Goal: Information Seeking & Learning: Learn about a topic

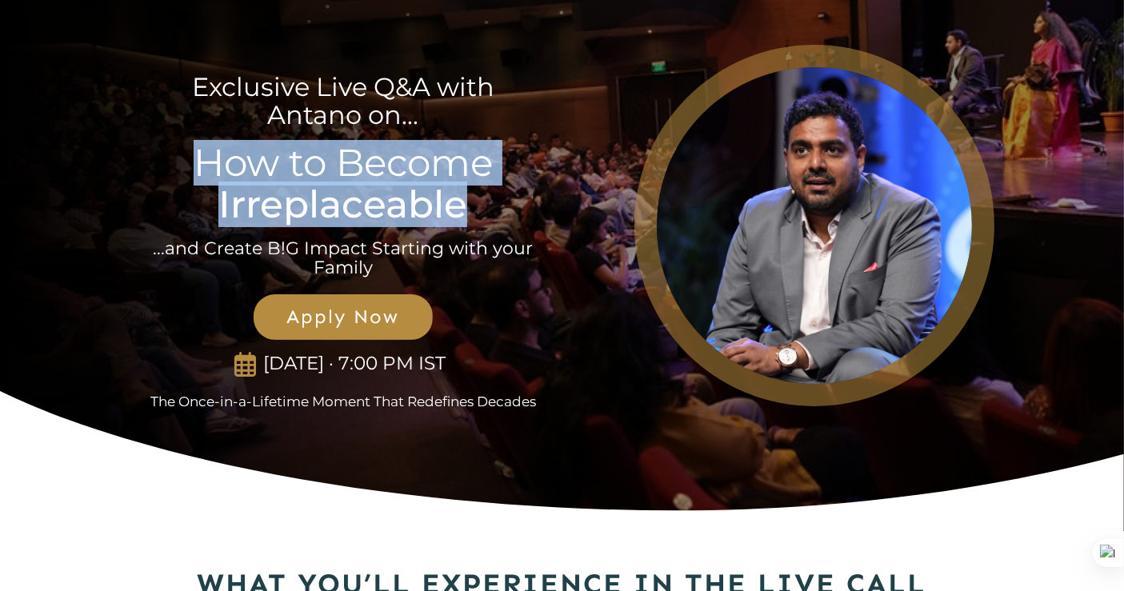
drag, startPoint x: 206, startPoint y: 163, endPoint x: 483, endPoint y: 209, distance: 280.6
click at [483, 209] on p "How to Become Irreplaceable" at bounding box center [342, 183] width 383 height 82
copy span "How to Become Irreplaceable"
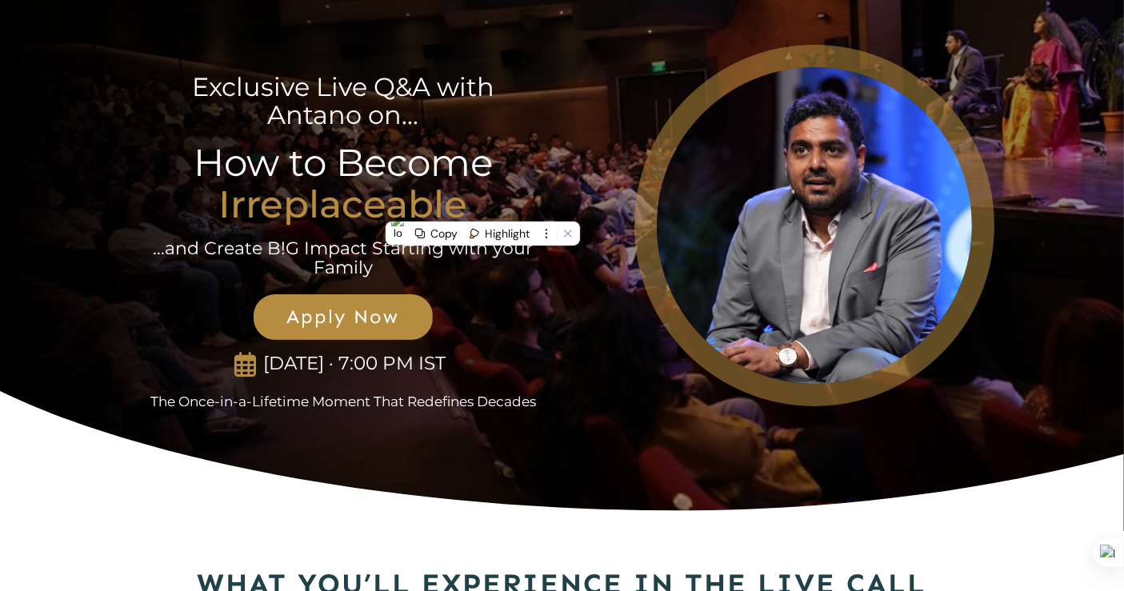
click at [535, 366] on div "Exclusive Live Q&A with Antano on... How to Become Irreplaceable ...and Create …" at bounding box center [343, 225] width 426 height 370
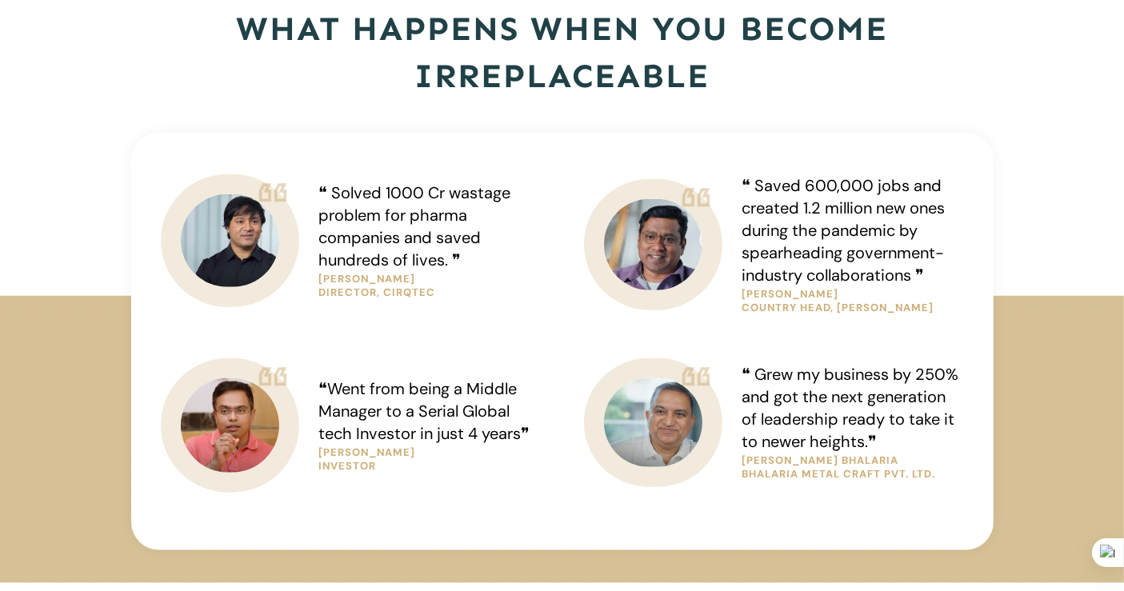
scroll to position [1216, 0]
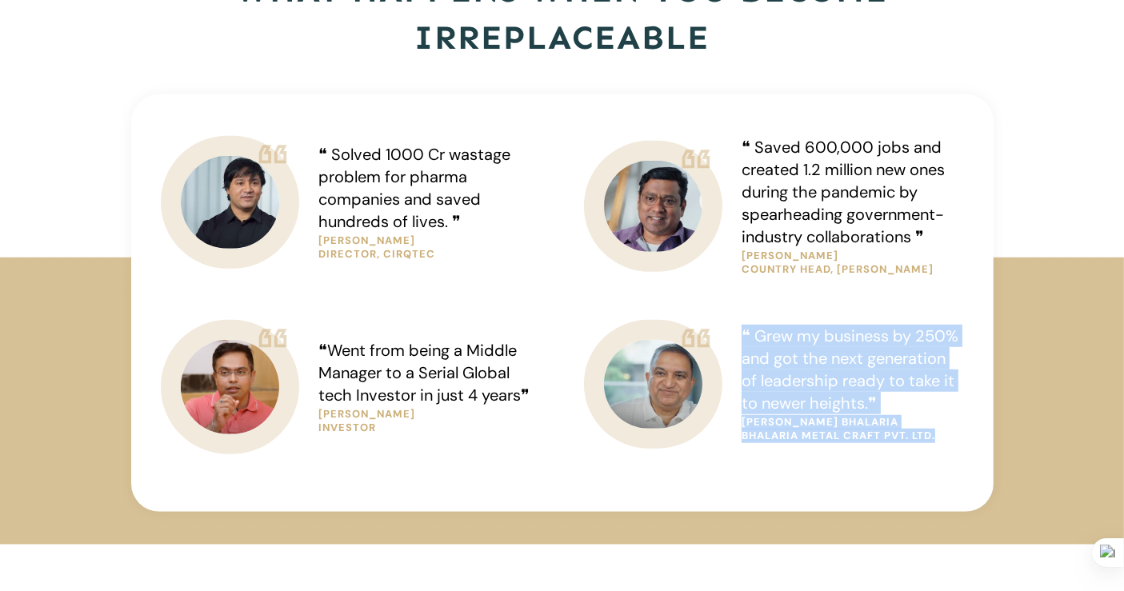
drag, startPoint x: 745, startPoint y: 337, endPoint x: 951, endPoint y: 448, distance: 233.8
click at [951, 448] on div "❝ Grew my business by 250% and got the next generation of leadership ready to t…" at bounding box center [852, 384] width 223 height 130
copy div "❝ Grew my business by 250% and got the next generation of leadership ready to t…"
click at [951, 448] on div "❝ Grew my business by 250% and got the next generation of leadership ready to t…" at bounding box center [852, 384] width 223 height 130
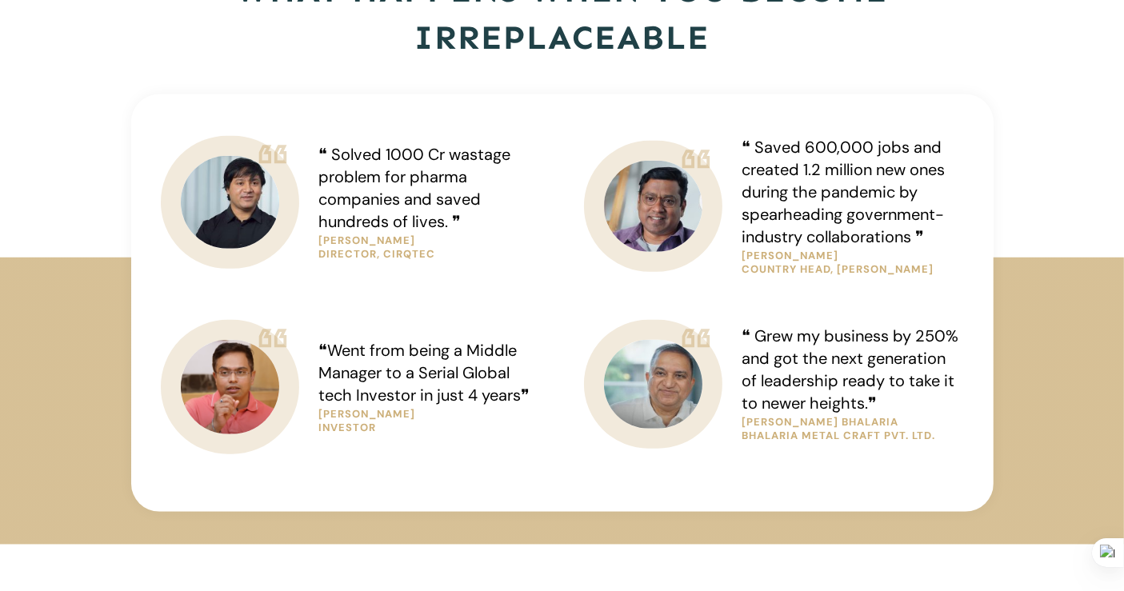
click at [408, 527] on div at bounding box center [562, 401] width 1124 height 287
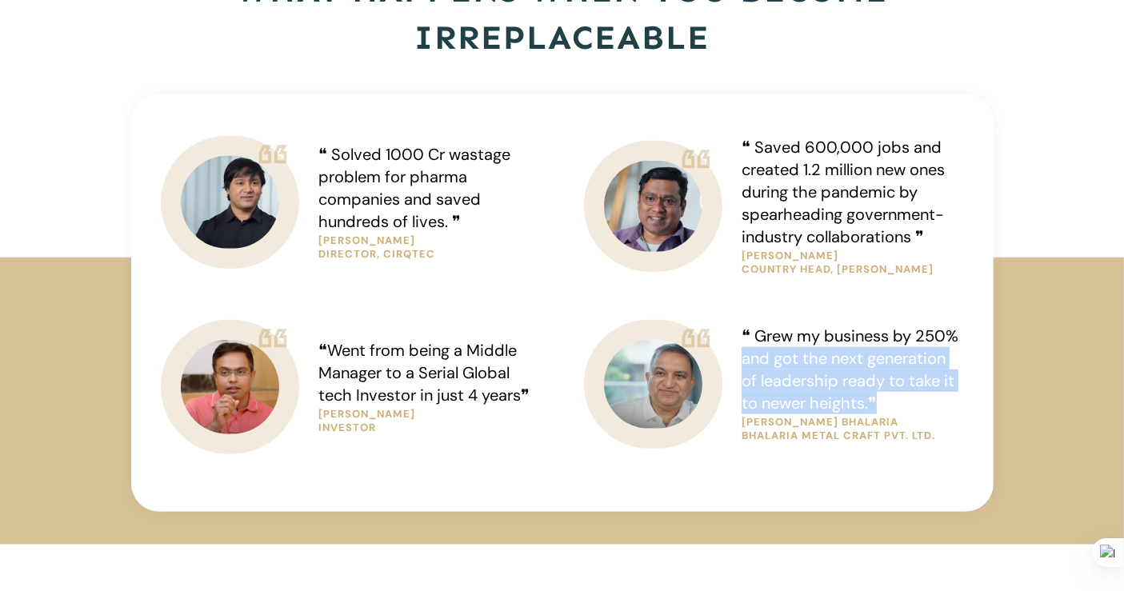
drag, startPoint x: 743, startPoint y: 361, endPoint x: 885, endPoint y: 406, distance: 148.6
click at [885, 406] on h3 "❝ Grew my business by 250% and got the next generation of leadership ready to t…" at bounding box center [853, 370] width 222 height 90
copy span "and got the next generation of leadership ready to take it to newer heights.❞"
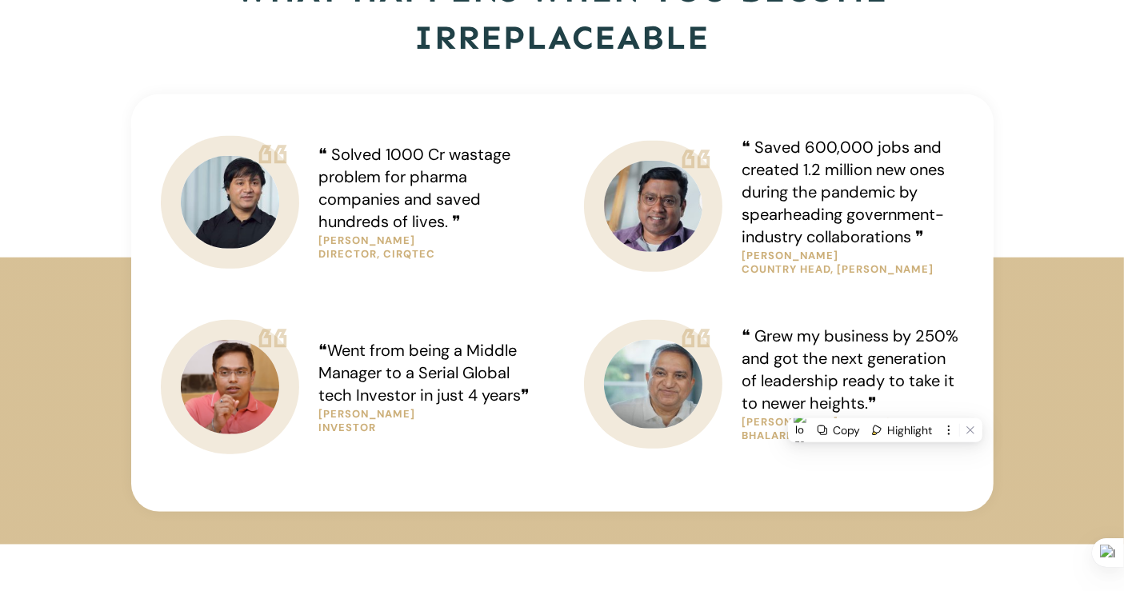
click at [592, 289] on div "❝ Saved 600,000 jobs and created 1.2 million new ones during the pandemic by sp…" at bounding box center [774, 226] width 383 height 184
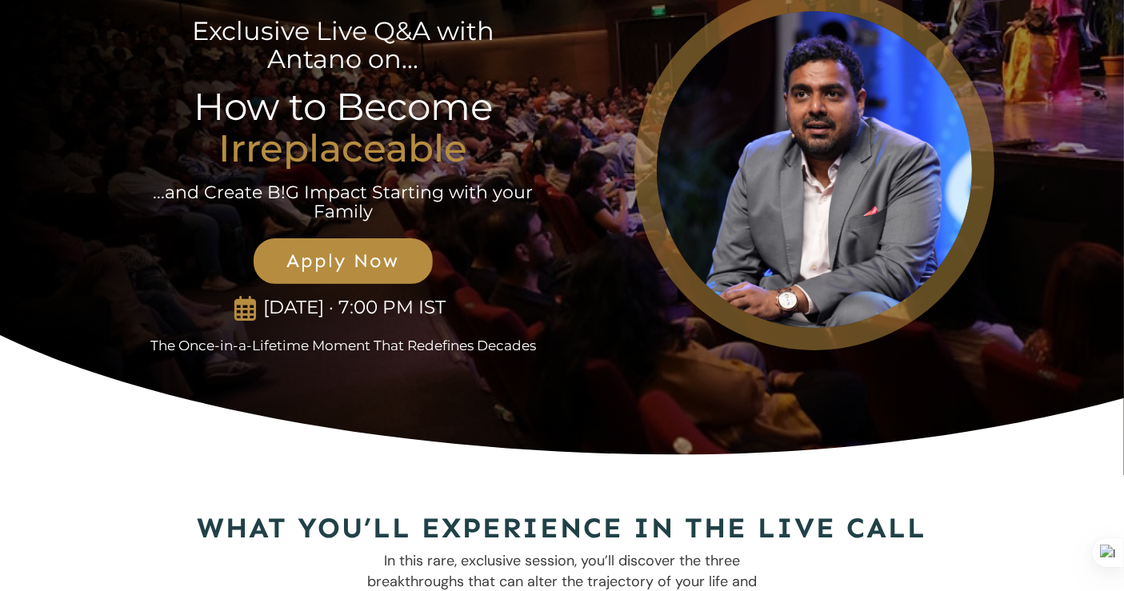
scroll to position [0, 0]
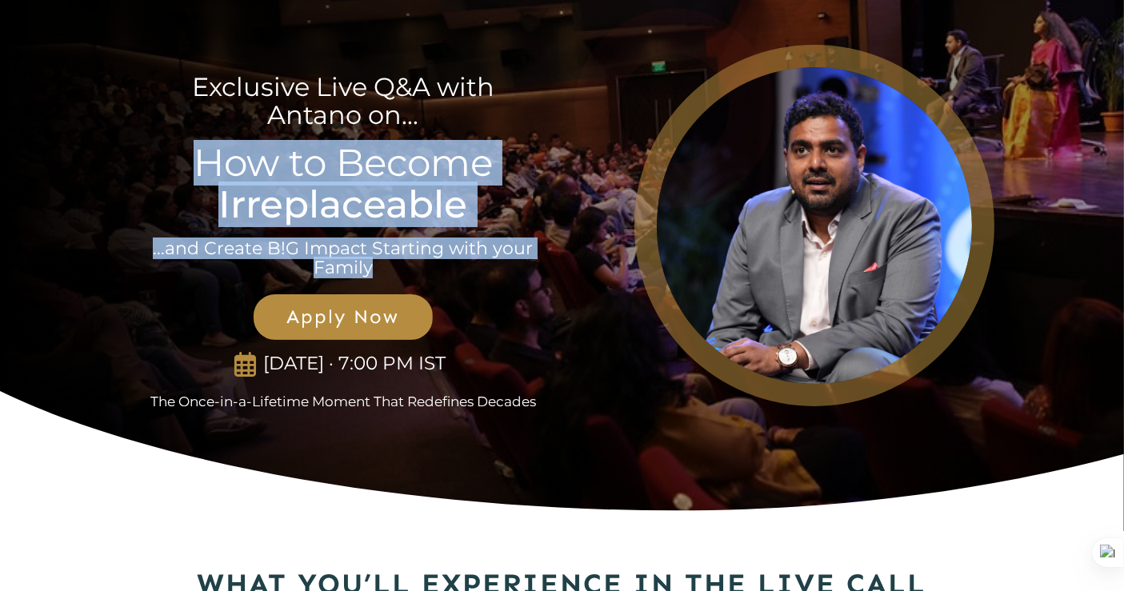
drag, startPoint x: 196, startPoint y: 166, endPoint x: 450, endPoint y: 261, distance: 270.9
click at [450, 261] on div "Exclusive Live Q&A with Antano on... How to Become Irreplaceable ...and Create …" at bounding box center [343, 225] width 426 height 370
copy div "How to Become Irreplaceable ...and Create B!G Impact Starting with your Family"
